Goal: Navigation & Orientation: Find specific page/section

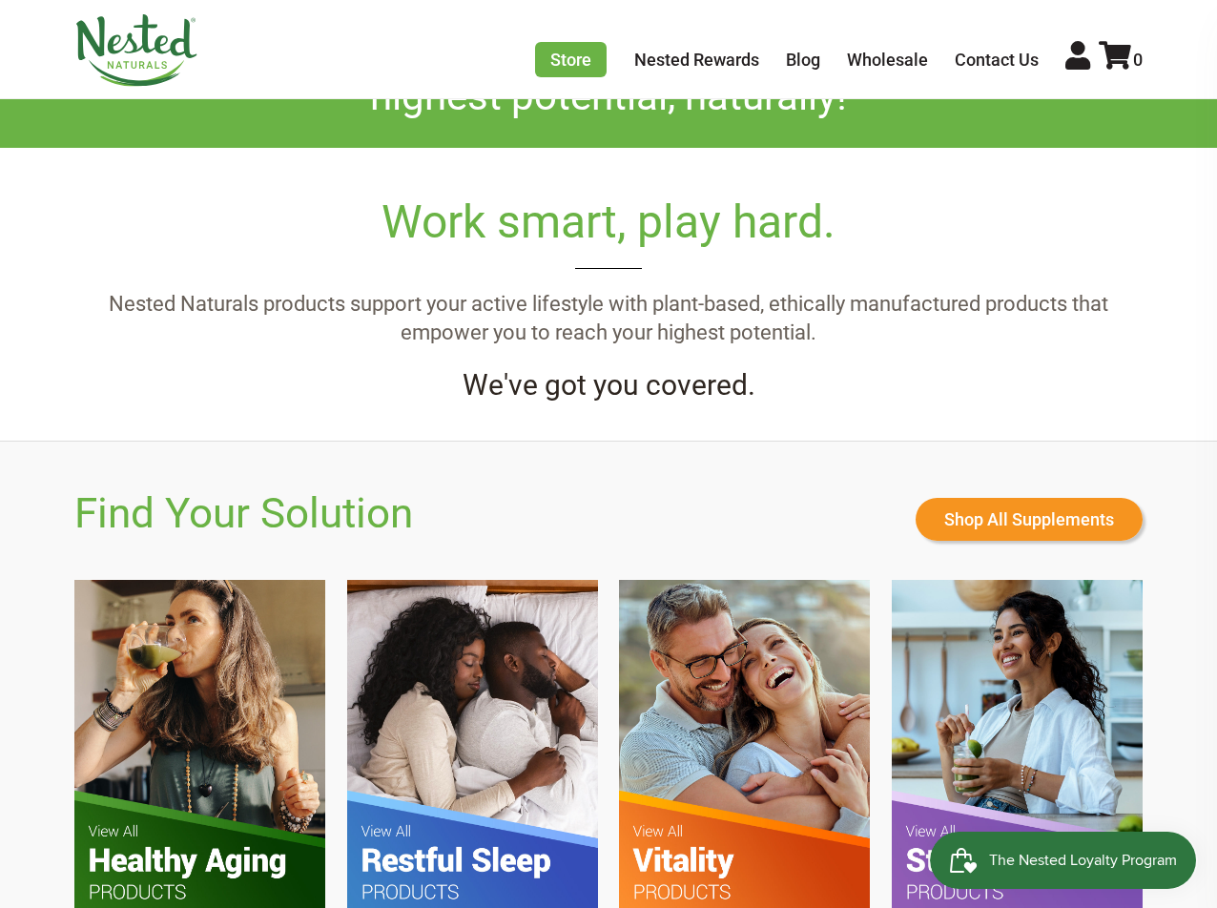
scroll to position [191, 0]
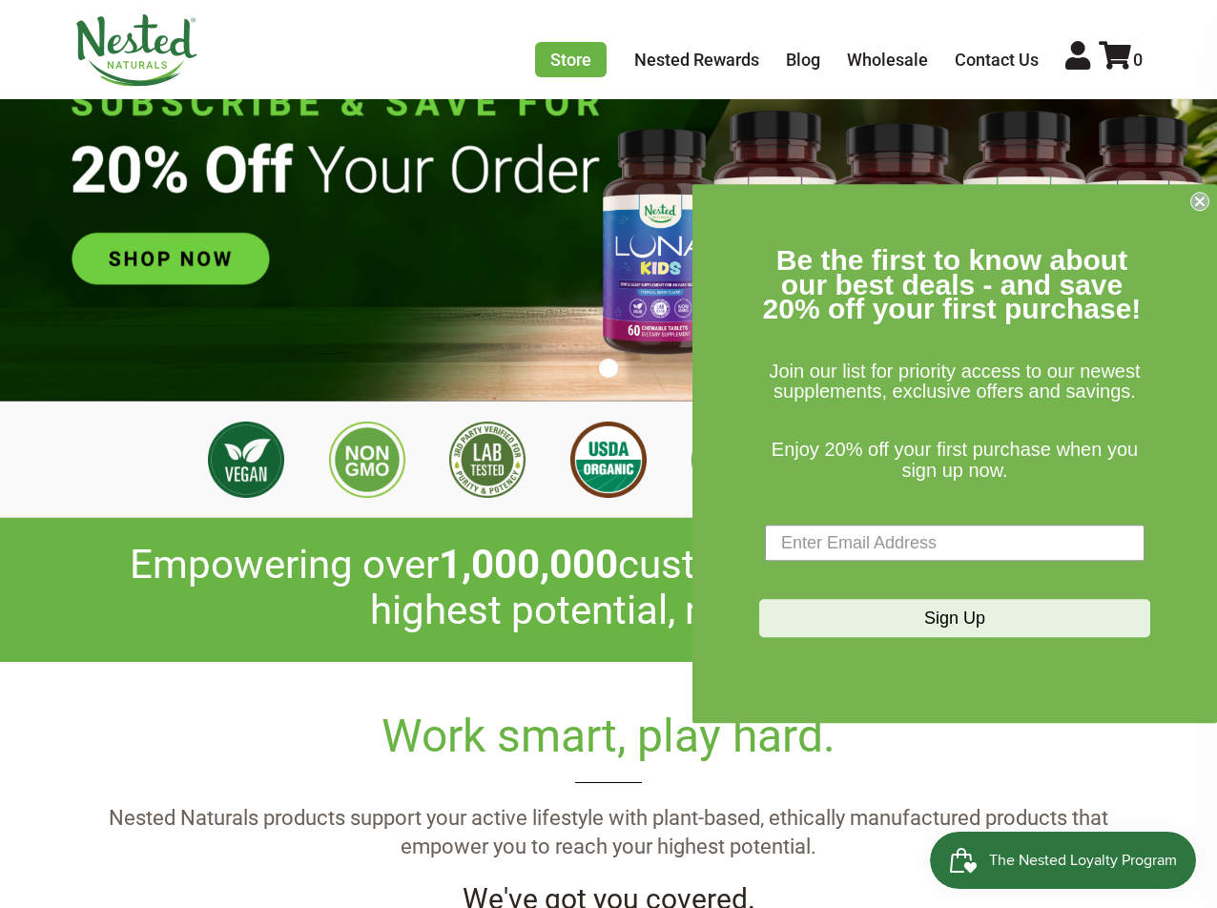
click at [216, 259] on img at bounding box center [608, 187] width 1217 height 427
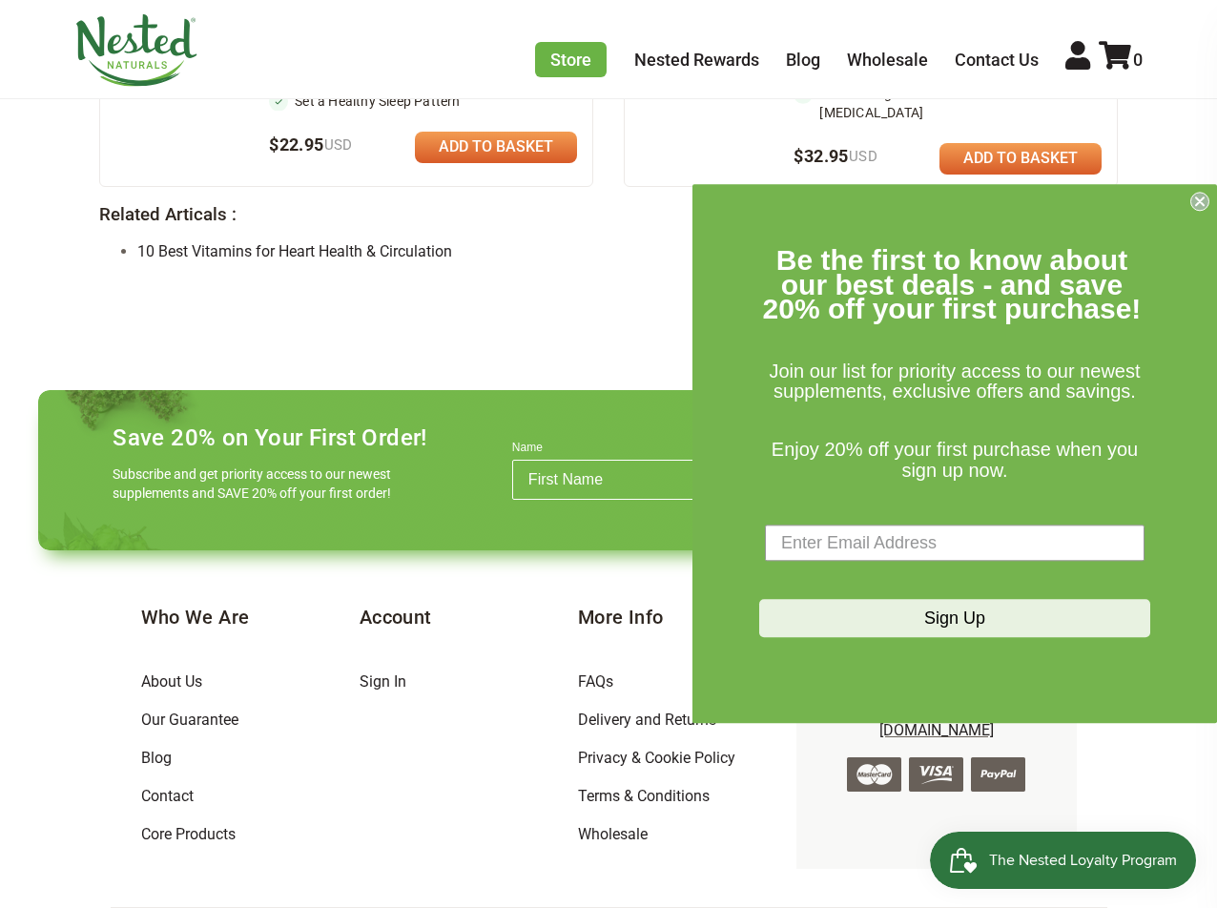
click at [1201, 206] on circle "Close dialog" at bounding box center [1200, 202] width 18 height 18
